Goal: Find specific page/section: Find specific page/section

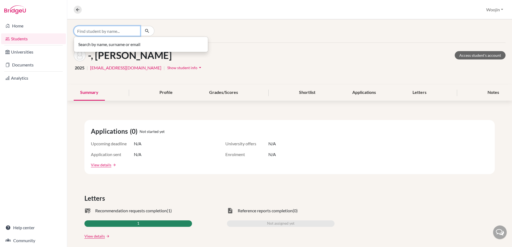
click at [97, 33] on input "Find student by name..." at bounding box center [107, 31] width 67 height 10
type input "bhaa"
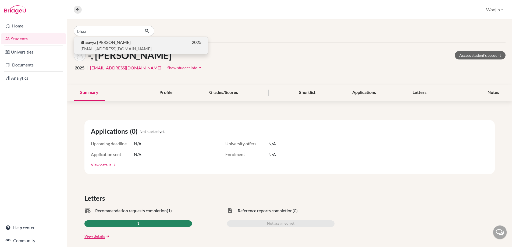
click at [101, 44] on span "Bhaa vya [PERSON_NAME]" at bounding box center [105, 42] width 50 height 6
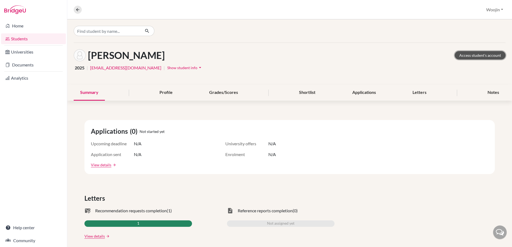
click at [467, 54] on link "Access student's account" at bounding box center [480, 55] width 51 height 8
